Goal: Navigation & Orientation: Understand site structure

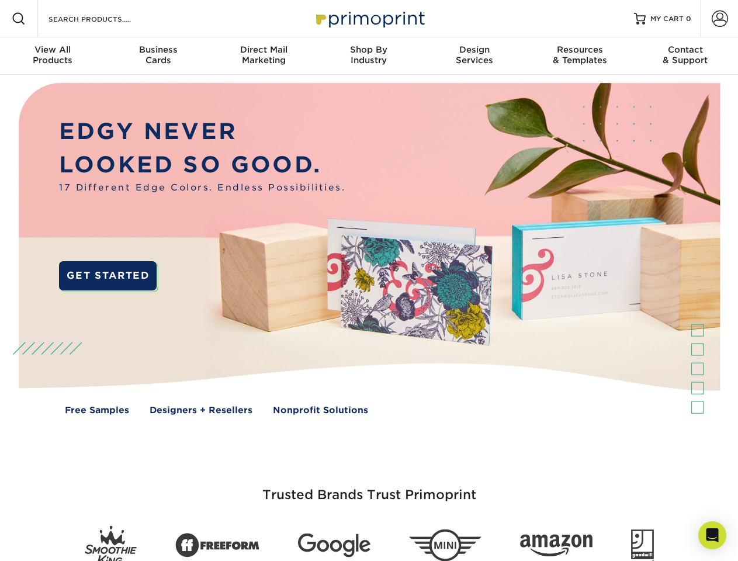
click at [368, 280] on img at bounding box center [369, 257] width 730 height 365
click at [19, 19] on span at bounding box center [19, 19] width 14 height 14
click at [719, 19] on span at bounding box center [719, 19] width 16 height 16
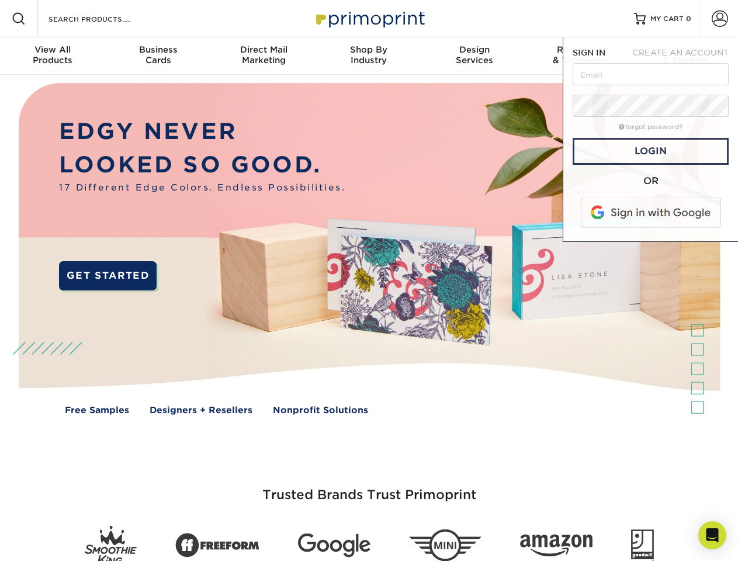
click at [53, 56] on div "View All Products" at bounding box center [52, 54] width 105 height 21
click at [158, 56] on div "Business Cards" at bounding box center [157, 54] width 105 height 21
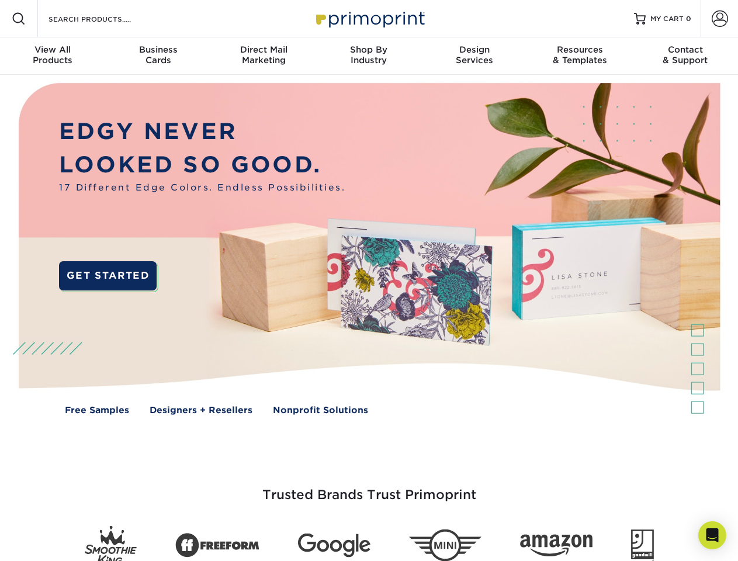
click at [263, 56] on div "Direct Mail Marketing" at bounding box center [263, 54] width 105 height 21
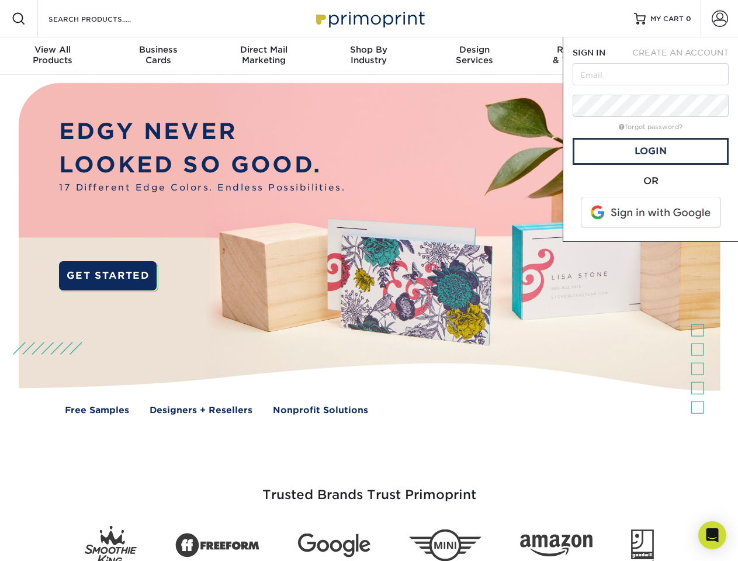
click at [368, 56] on div "Shop By Industry" at bounding box center [368, 54] width 105 height 21
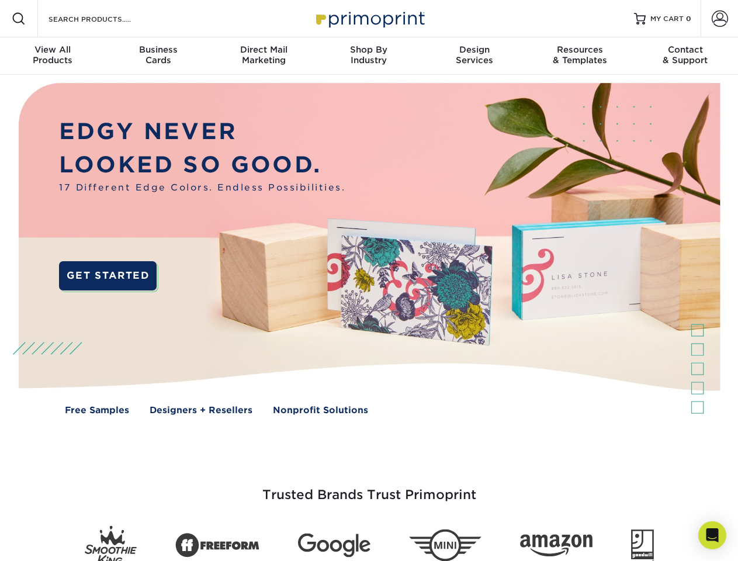
click at [474, 56] on div "Design Services" at bounding box center [474, 54] width 105 height 21
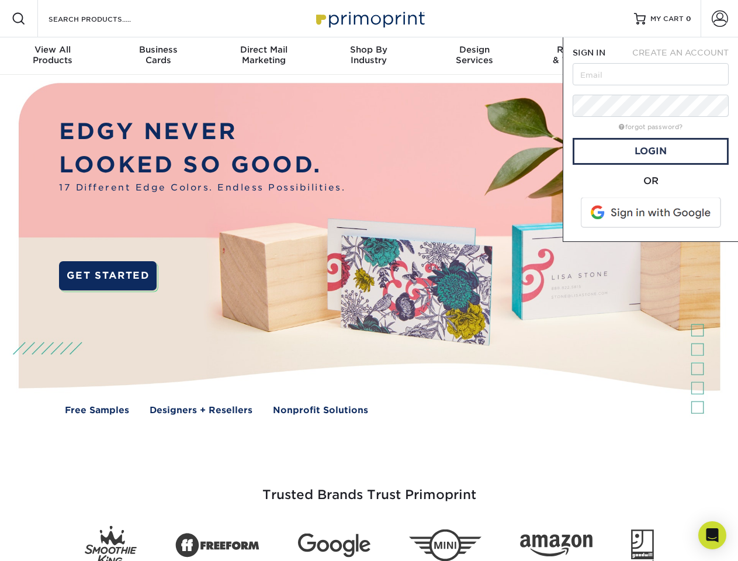
click at [579, 56] on span "SIGN IN" at bounding box center [588, 52] width 33 height 9
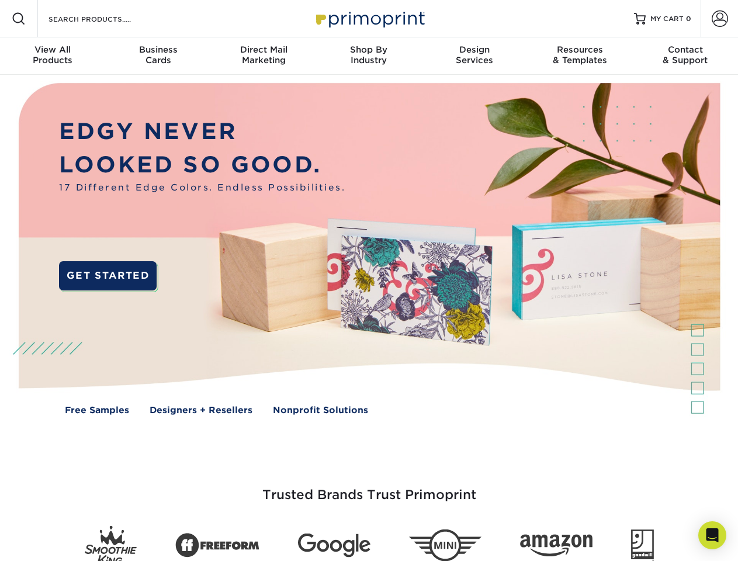
click at [685, 56] on div "Contact & Support" at bounding box center [684, 54] width 105 height 21
